Goal: Entertainment & Leisure: Consume media (video, audio)

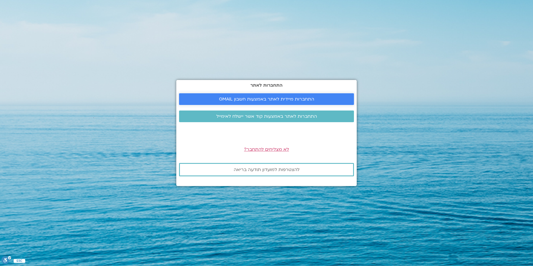
click at [315, 100] on span "התחברות מיידית לאתר באמצעות חשבון GMAIL" at bounding box center [266, 99] width 161 height 5
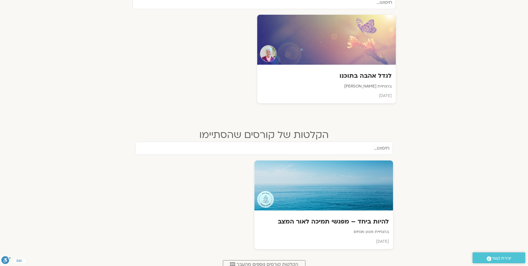
scroll to position [146, 0]
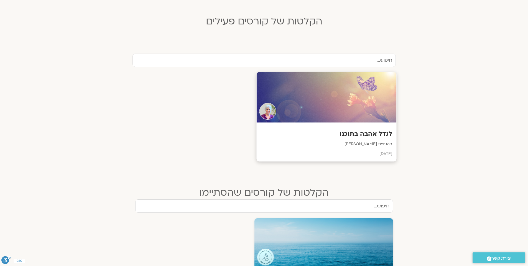
click at [379, 136] on h3 "לגדל אהבה בתוכנו" at bounding box center [327, 134] width 132 height 9
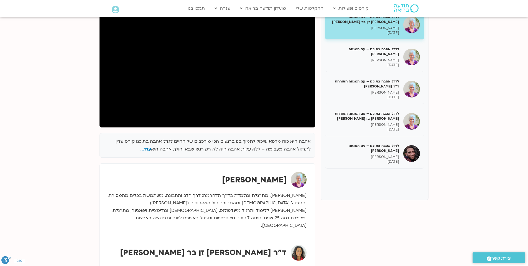
scroll to position [42, 0]
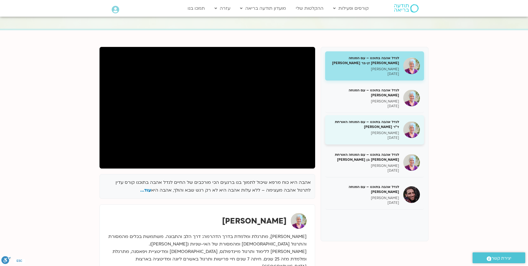
click at [387, 126] on h5 "לגדל אהבה בתוכנו – עם המנחה האורחת ד"ר נועה אלבלדה" at bounding box center [365, 124] width 70 height 10
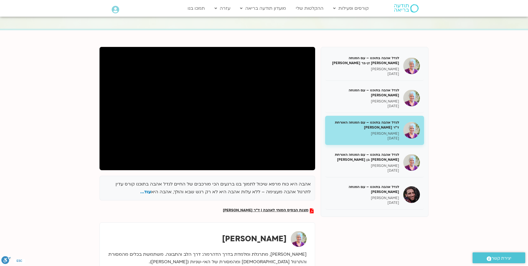
click at [67, 232] on section "אהבה היא כוח מרפא שיכול לתמוך בנו ברגעים הכי מורכבים של החיים לגדל אהבה בתוכנו …" at bounding box center [264, 179] width 528 height 298
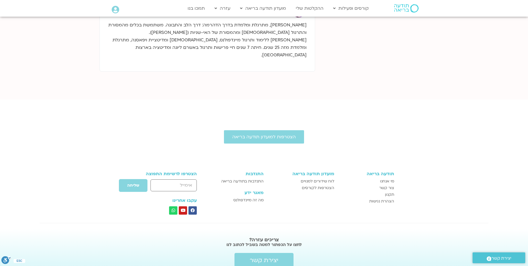
scroll to position [288, 0]
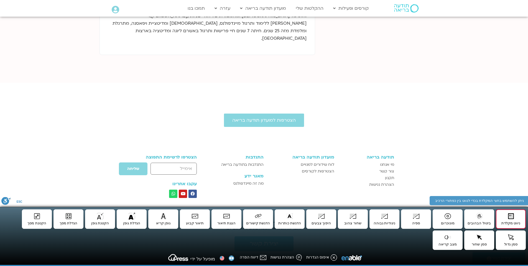
click at [496, 209] on button "ניווט מקלדת Shift+A" at bounding box center [511, 218] width 30 height 19
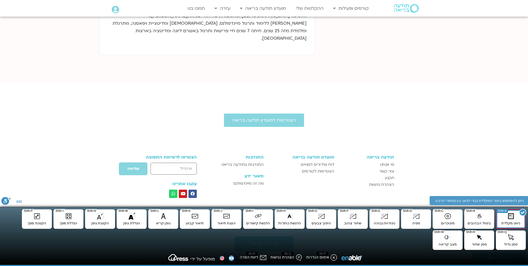
click at [496, 209] on button "ניווט מקלדת Shift+A" at bounding box center [511, 218] width 30 height 19
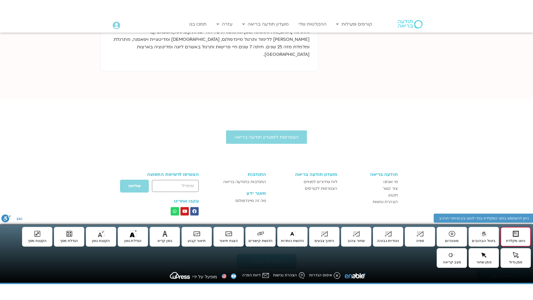
scroll to position [40, 0]
